Goal: Information Seeking & Learning: Learn about a topic

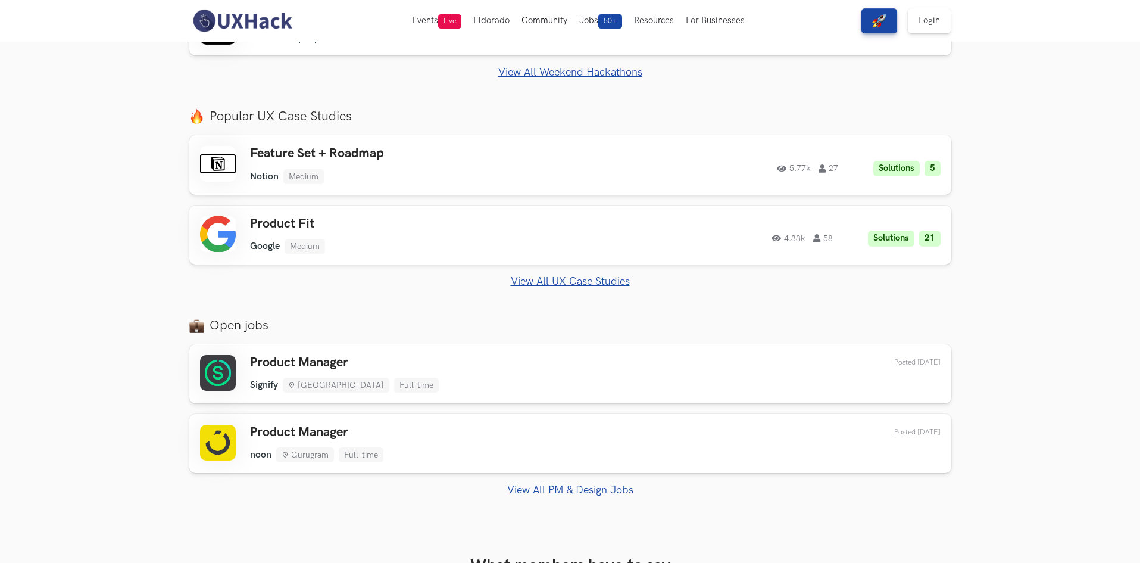
scroll to position [715, 0]
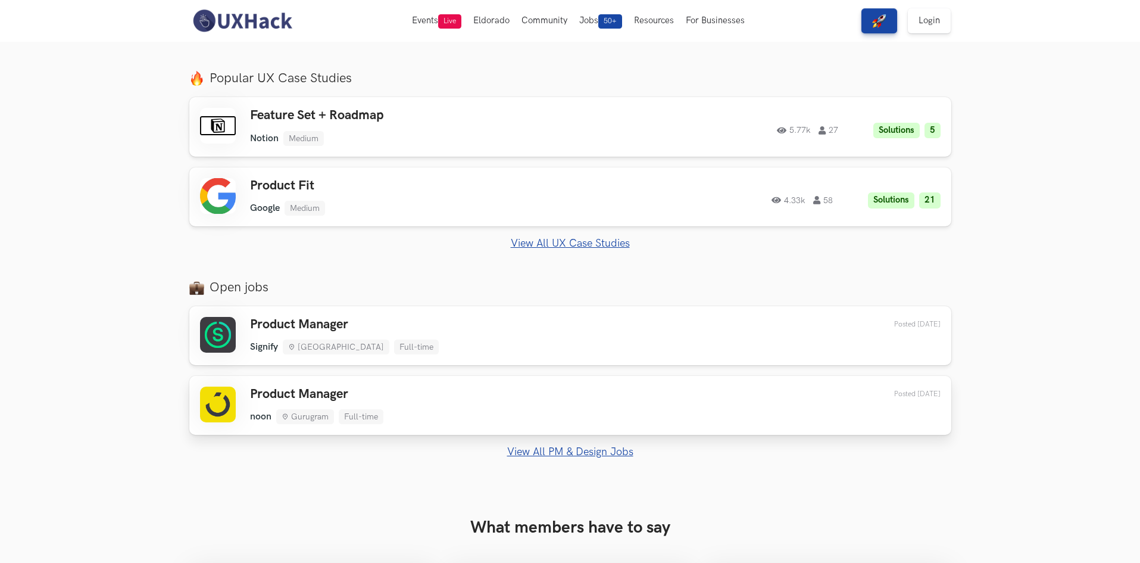
click at [529, 407] on div "Product Manager noon Gurugram Full-time noon Gurugram Full-time 1 day ago Poste…" at bounding box center [570, 405] width 741 height 38
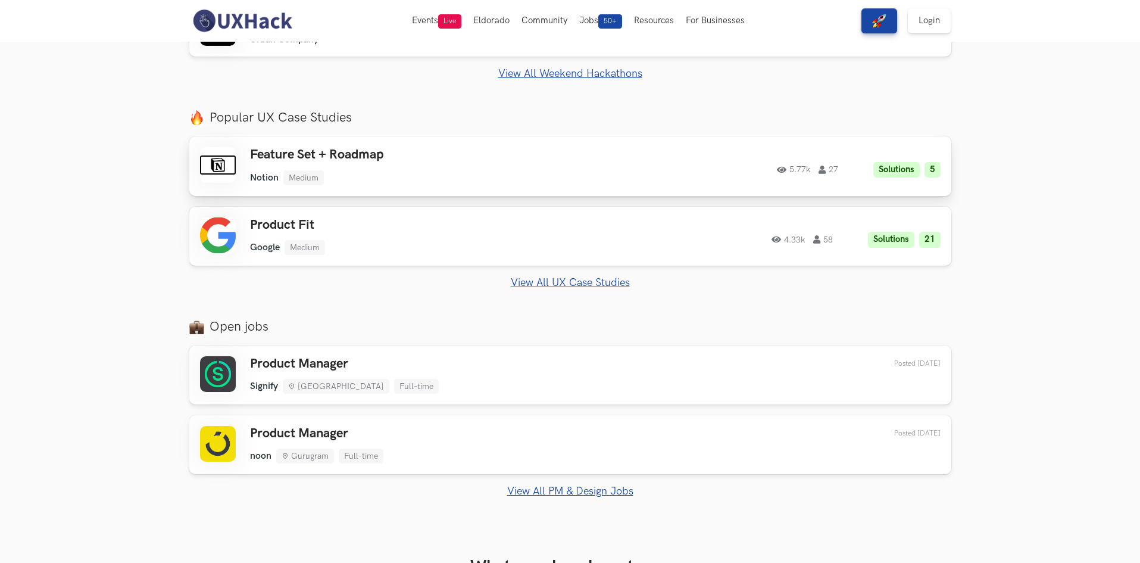
scroll to position [655, 0]
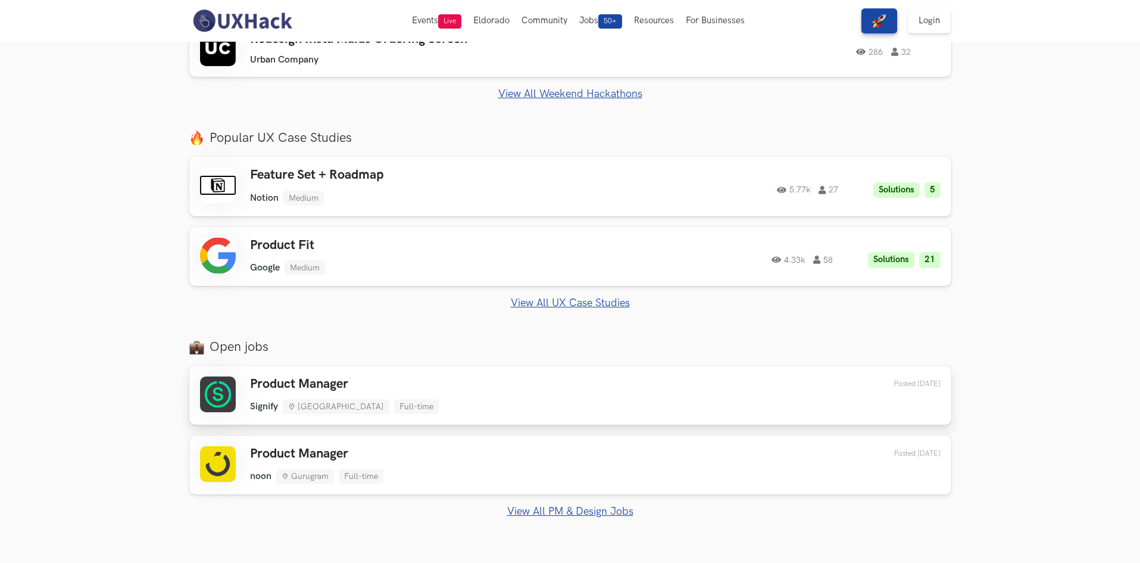
click at [528, 393] on div "Product Manager Signify Bengaluru Full-time Signify Bengaluru Full-time 1 day a…" at bounding box center [570, 395] width 741 height 38
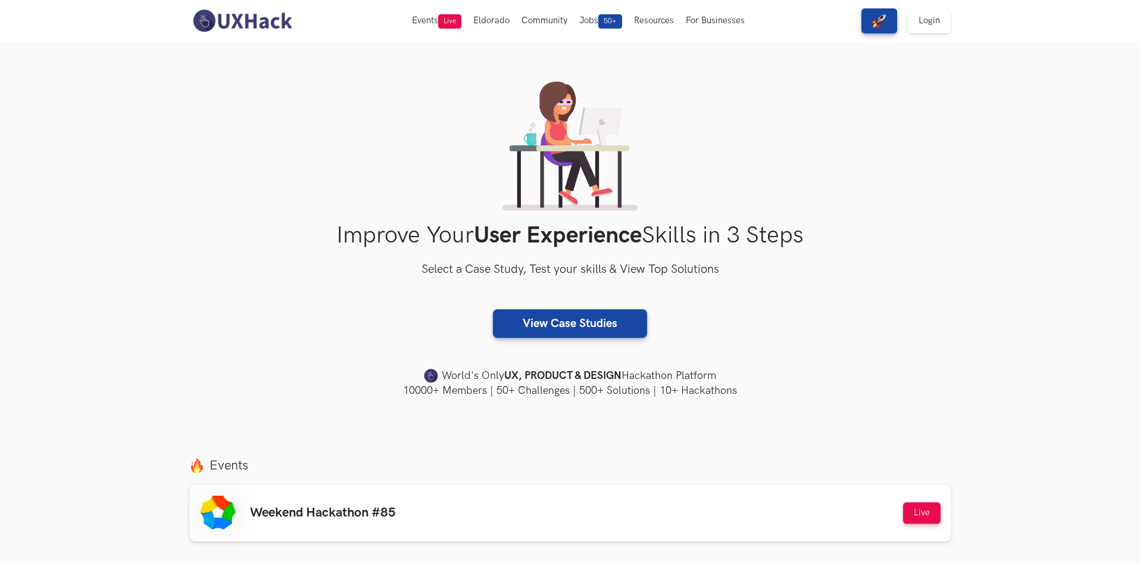
scroll to position [0, 0]
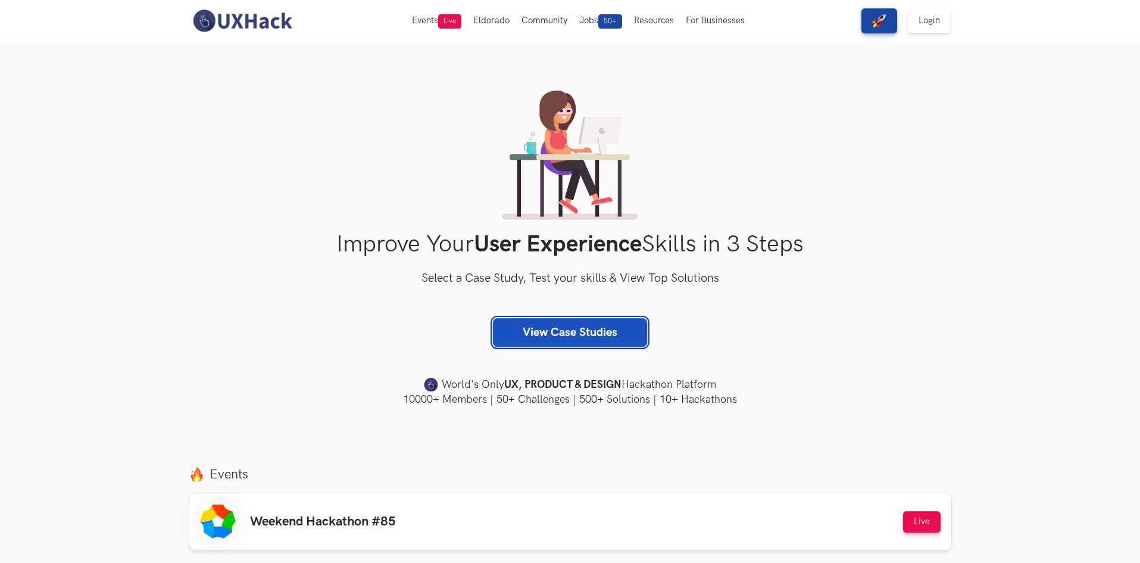
click at [619, 337] on link "View Case Studies" at bounding box center [570, 332] width 154 height 29
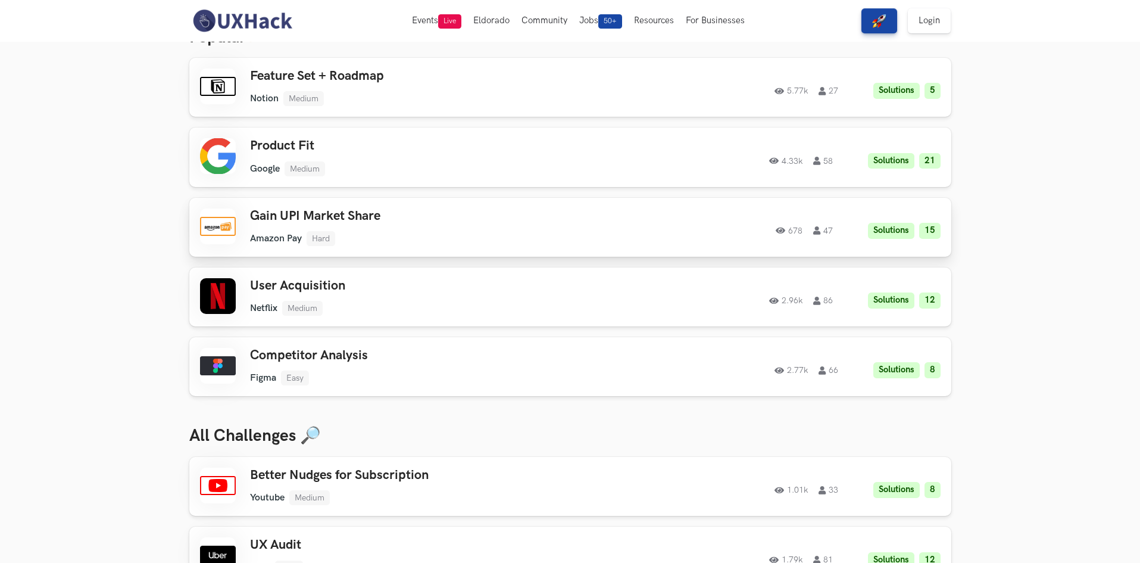
scroll to position [60, 0]
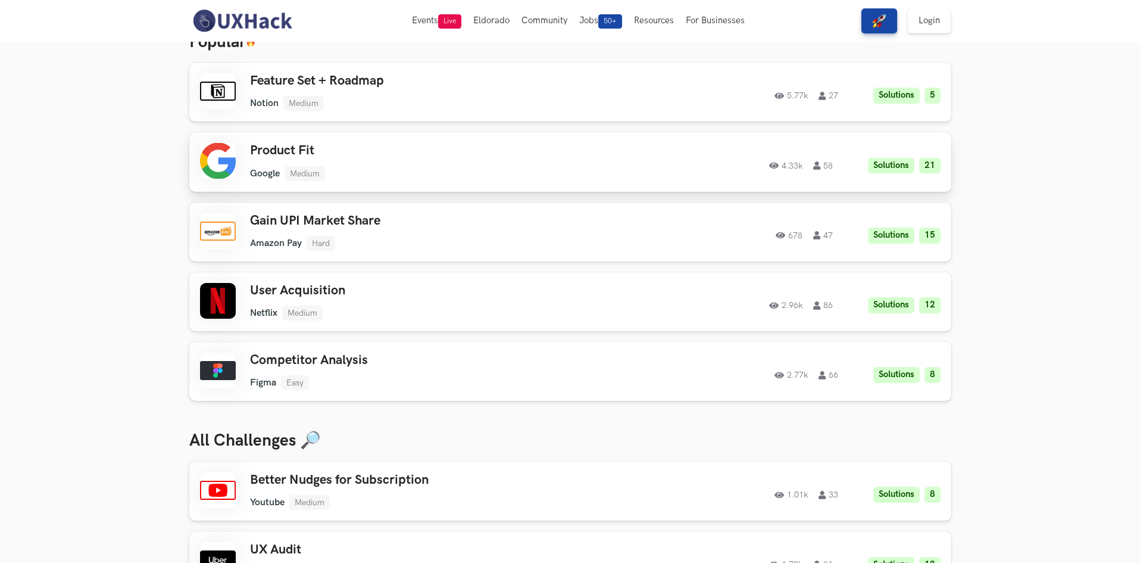
click at [508, 164] on div "Product Fit Google Medium Google Medium Solutions 21 4.33k 58" at bounding box center [419, 162] width 338 height 38
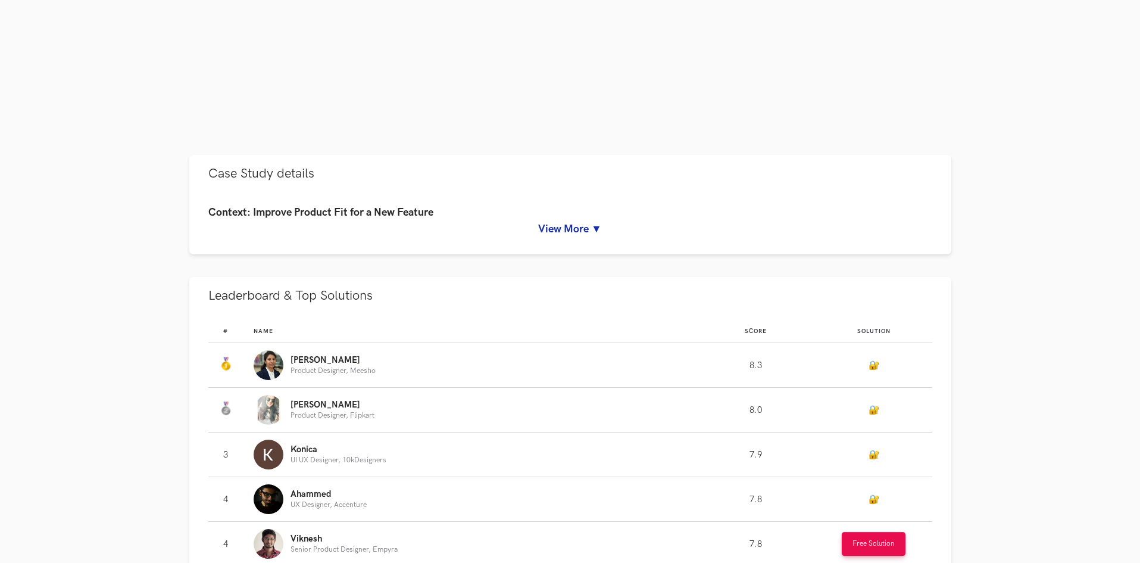
scroll to position [490, 0]
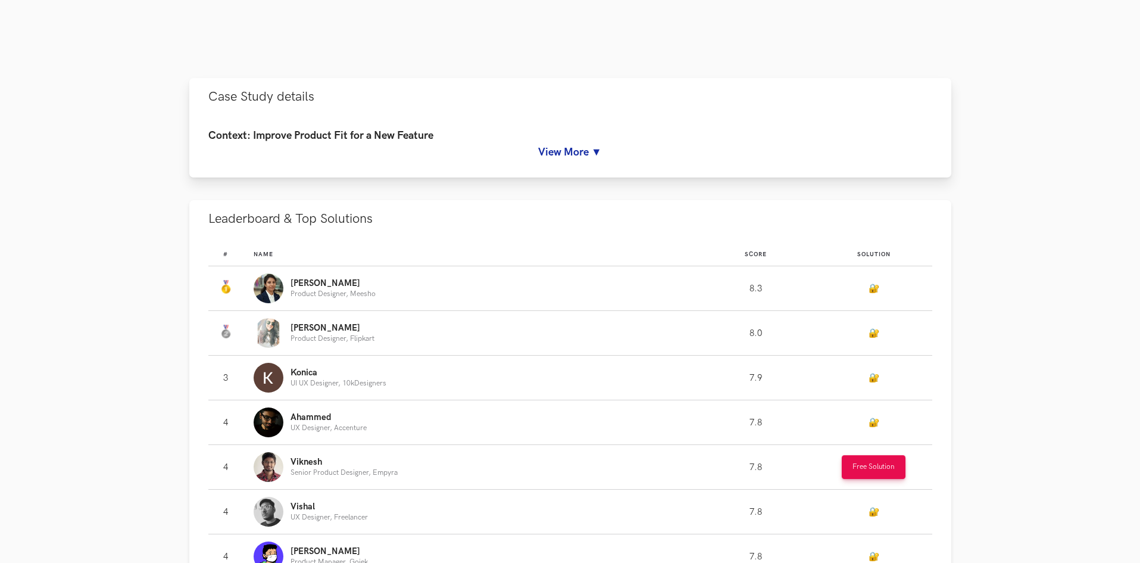
click at [557, 154] on link "View More ▼" at bounding box center [570, 152] width 724 height 13
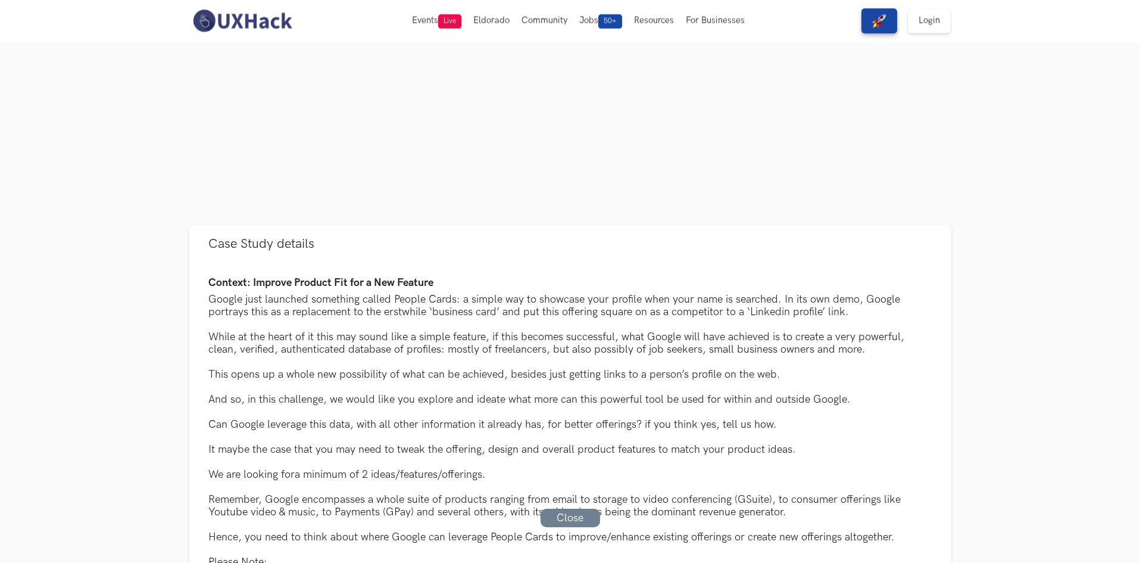
scroll to position [342, 0]
